Goal: Navigation & Orientation: Find specific page/section

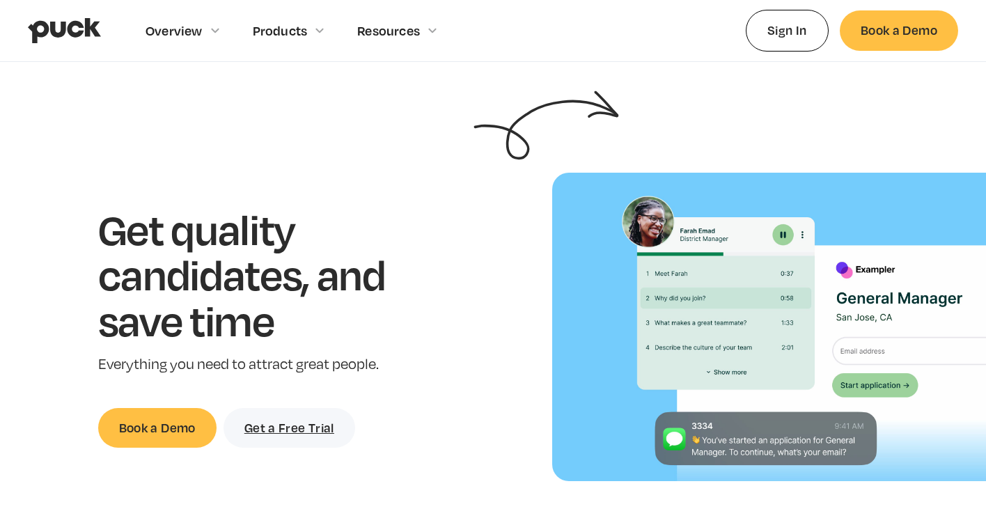
click at [69, 27] on img "home" at bounding box center [64, 30] width 73 height 26
click at [81, 31] on img "home" at bounding box center [64, 30] width 73 height 26
click at [313, 173] on section "Get quality candidates, and save time Everything you need to attract great peop…" at bounding box center [493, 327] width 986 height 308
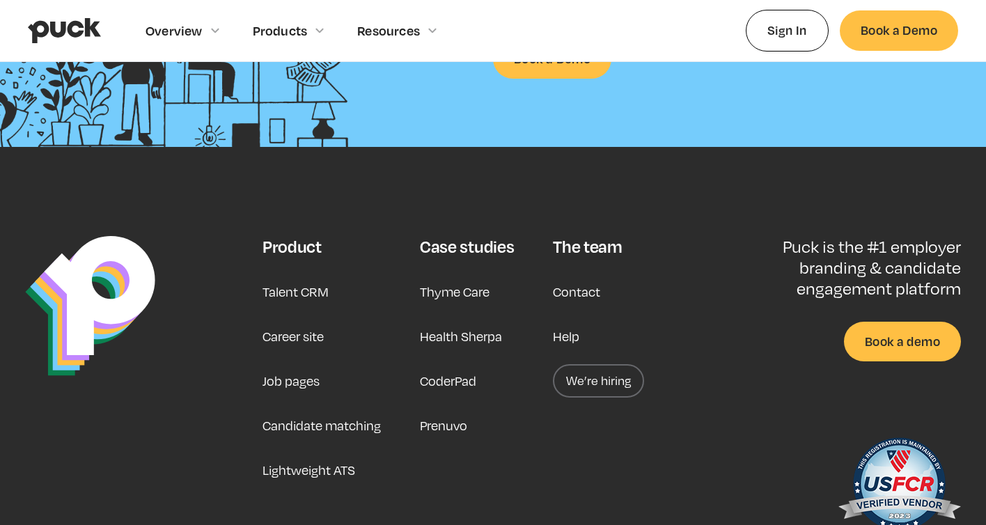
scroll to position [3483, 0]
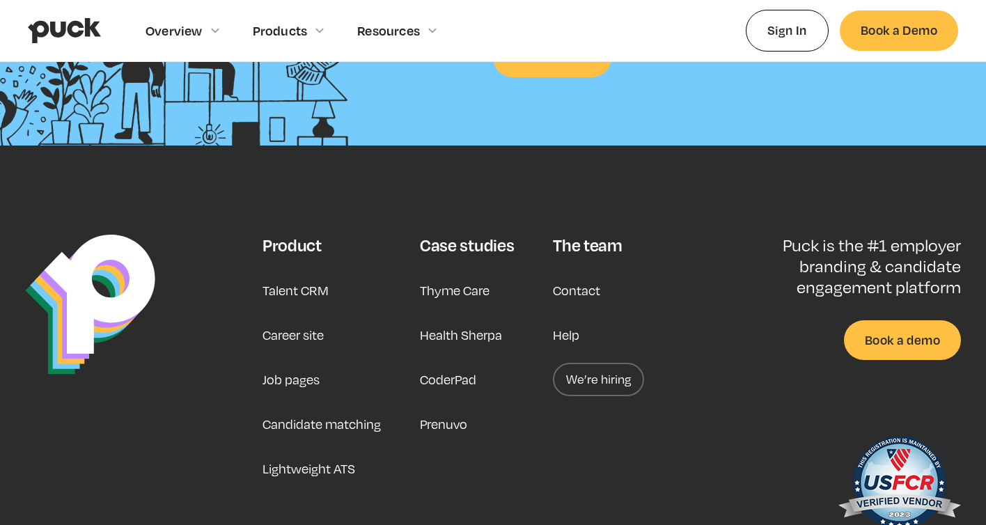
click at [602, 380] on link "We’re hiring" at bounding box center [598, 379] width 91 height 33
